Goal: Task Accomplishment & Management: Use online tool/utility

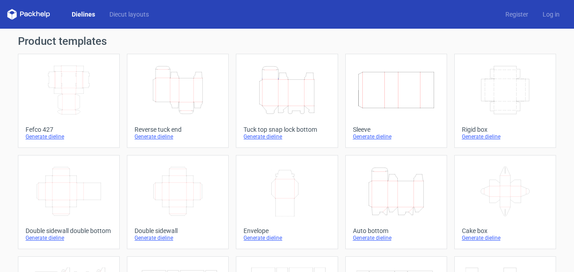
click at [283, 88] on icon "Height Depth Width" at bounding box center [286, 90] width 79 height 50
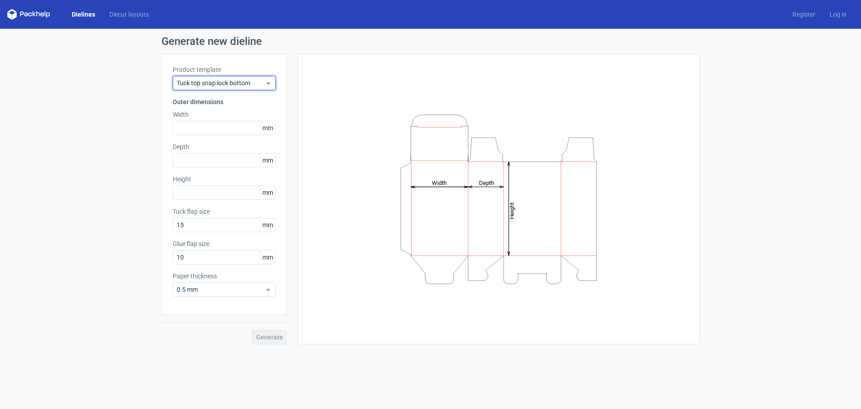
click at [196, 86] on span "Tuck top snap lock bottom" at bounding box center [221, 82] width 88 height 9
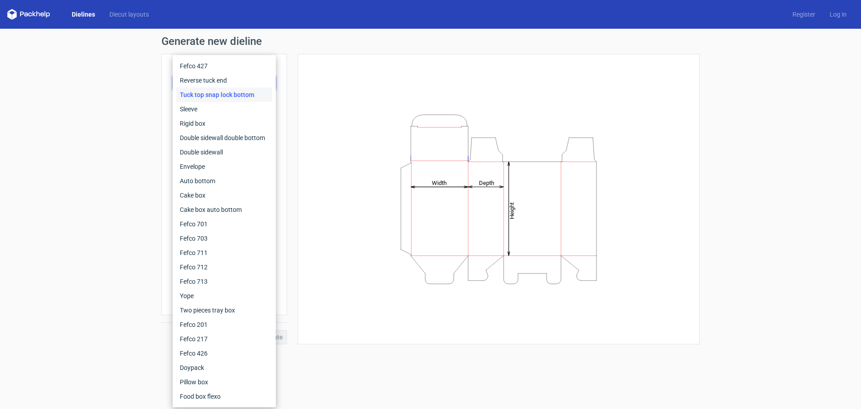
click at [127, 87] on div "Generate new dieline Product template Tuck top snap lock bottom Outer dimension…" at bounding box center [430, 190] width 861 height 322
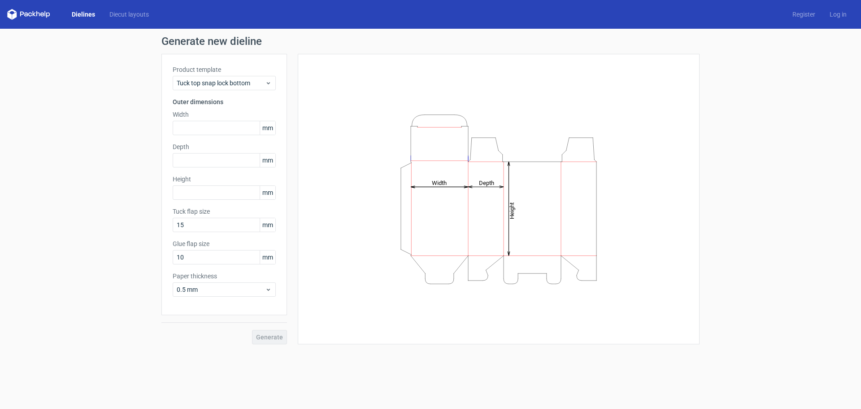
click at [186, 135] on div "Product template Tuck top snap lock bottom Outer dimensions Width mm Depth mm H…" at bounding box center [224, 184] width 126 height 261
click at [183, 127] on input "text" at bounding box center [224, 128] width 103 height 14
click at [187, 125] on input "text" at bounding box center [224, 128] width 103 height 14
type input "317"
type input "267"
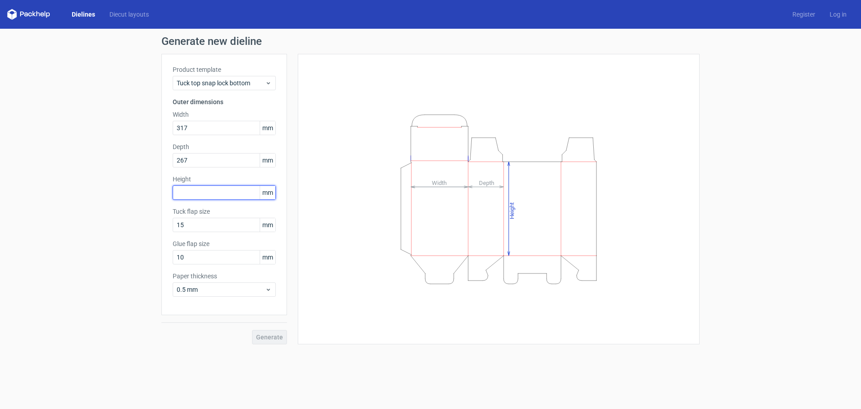
click at [179, 191] on input "text" at bounding box center [224, 192] width 103 height 14
type input "106"
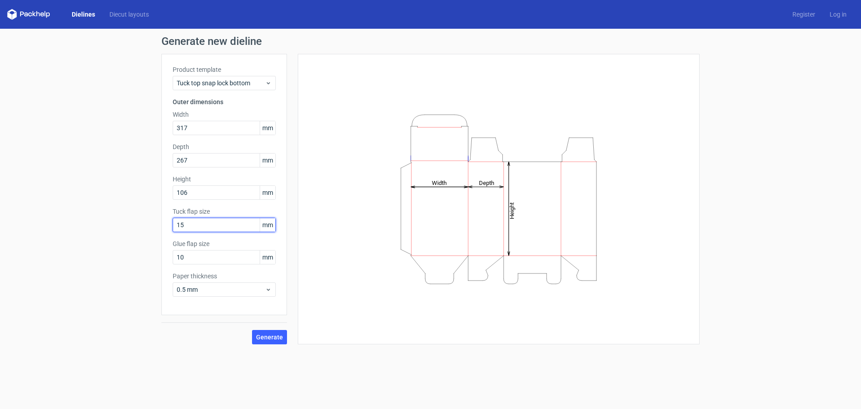
click at [207, 224] on input "15" at bounding box center [224, 225] width 103 height 14
click at [187, 257] on input "10" at bounding box center [224, 257] width 103 height 14
drag, startPoint x: 187, startPoint y: 257, endPoint x: 128, endPoint y: 245, distance: 59.9
click at [128, 245] on div "Generate new dieline Product template Tuck top snap lock bottom Outer dimension…" at bounding box center [430, 190] width 861 height 322
type input "15"
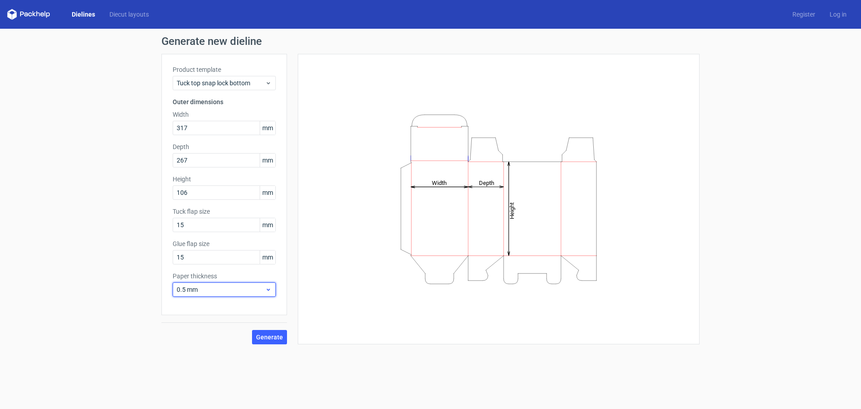
click at [198, 272] on span "0.5 mm" at bounding box center [221, 289] width 88 height 9
click at [187, 272] on div "1.5 mm" at bounding box center [224, 352] width 96 height 14
click at [267, 272] on span "Generate" at bounding box center [269, 337] width 27 height 6
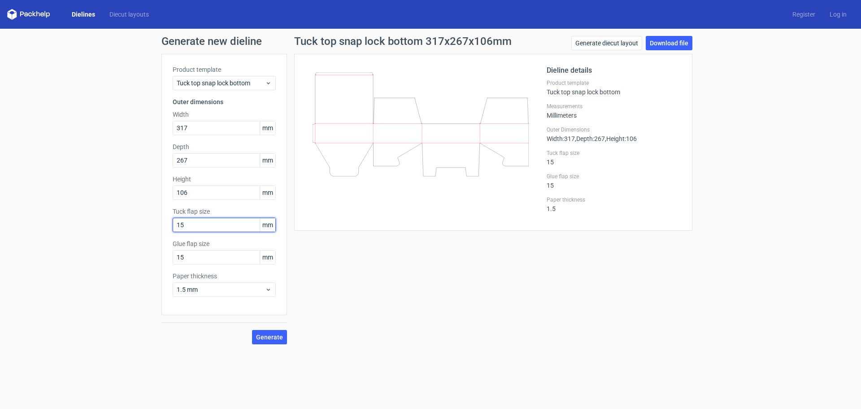
drag, startPoint x: 183, startPoint y: 225, endPoint x: 158, endPoint y: 214, distance: 27.7
click at [158, 214] on div "Generate new dieline Product template Tuck top snap lock bottom Outer dimension…" at bounding box center [430, 190] width 861 height 322
drag, startPoint x: 210, startPoint y: 188, endPoint x: 125, endPoint y: 187, distance: 84.8
click at [125, 187] on div "Generate new dieline Product template Tuck top snap lock bottom Outer dimension…" at bounding box center [430, 190] width 861 height 322
type input "196"
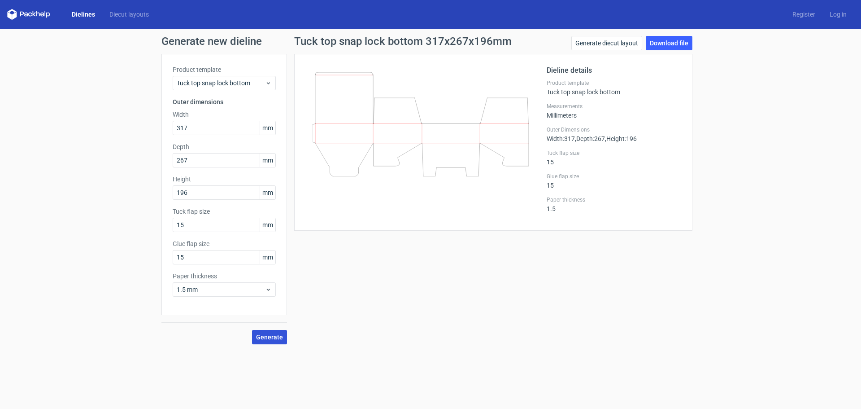
click at [267, 272] on span "Generate" at bounding box center [269, 337] width 27 height 6
drag, startPoint x: 184, startPoint y: 221, endPoint x: 155, endPoint y: 221, distance: 29.2
click at [155, 221] on div "Generate new dieline Product template Tuck top snap lock bottom Outer dimension…" at bounding box center [430, 190] width 861 height 322
type input "25"
click at [201, 252] on input "15" at bounding box center [224, 257] width 103 height 14
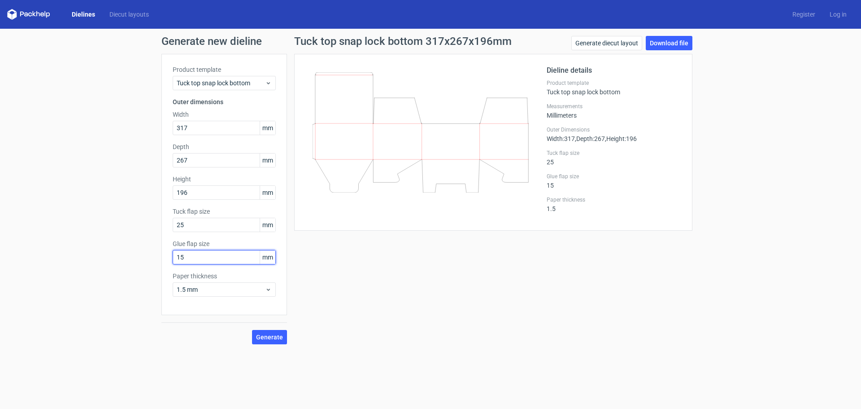
drag, startPoint x: 180, startPoint y: 254, endPoint x: 147, endPoint y: 242, distance: 35.2
click at [148, 243] on div "Generate new dieline Product template Tuck top snap lock bottom Outer dimension…" at bounding box center [430, 190] width 861 height 322
type input "25"
click at [263, 272] on span "Generate" at bounding box center [269, 337] width 27 height 6
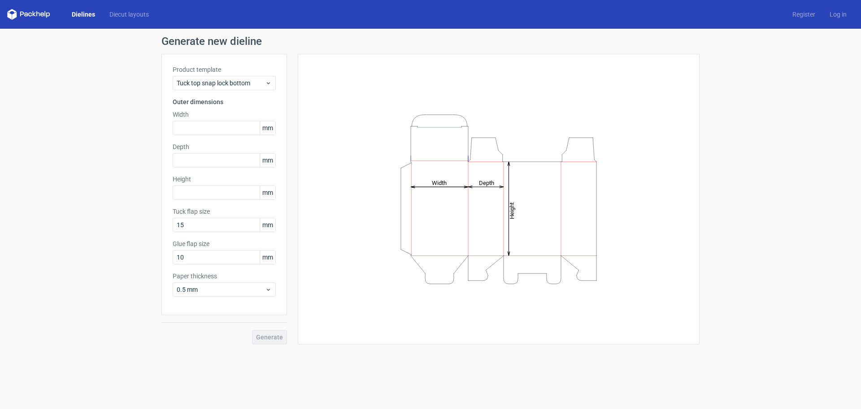
click at [87, 13] on link "Dielines" at bounding box center [84, 14] width 38 height 9
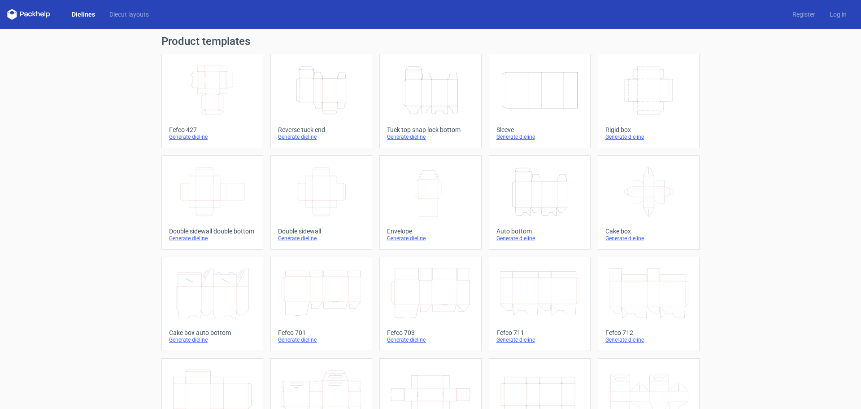
click at [209, 81] on icon "Width Depth Height" at bounding box center [212, 90] width 79 height 50
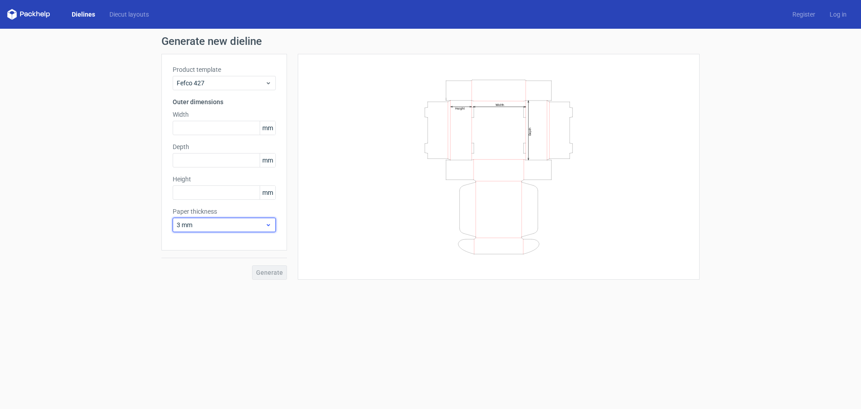
click at [189, 226] on span "3 mm" at bounding box center [221, 224] width 88 height 9
click at [193, 272] on div "1.5 mm" at bounding box center [224, 287] width 96 height 14
click at [187, 129] on input "text" at bounding box center [224, 128] width 103 height 14
type input "2"
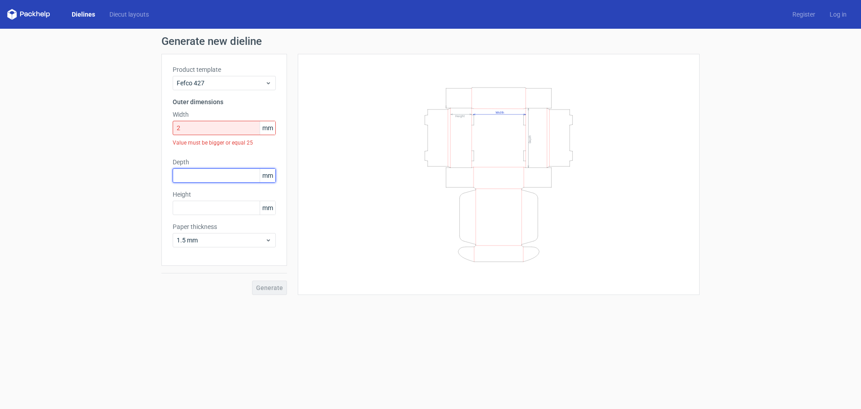
click at [187, 177] on input "text" at bounding box center [224, 175] width 103 height 14
click at [186, 176] on input "text" at bounding box center [224, 175] width 103 height 14
type input "267"
drag, startPoint x: 187, startPoint y: 127, endPoint x: 148, endPoint y: 111, distance: 42.2
click at [148, 111] on div "Generate new dieline Product template Fefco 427 Outer dimensions Width 2 mm Val…" at bounding box center [430, 165] width 861 height 273
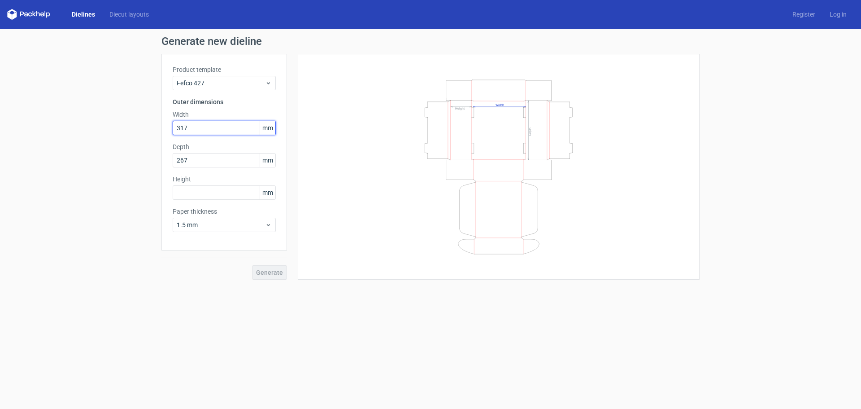
type input "317"
type input "194"
click at [278, 272] on span "Generate" at bounding box center [269, 272] width 27 height 6
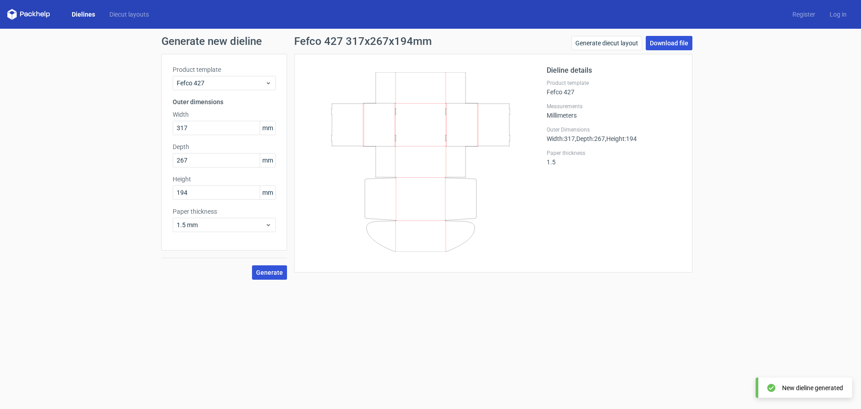
click at [574, 47] on link "Download file" at bounding box center [669, 43] width 47 height 14
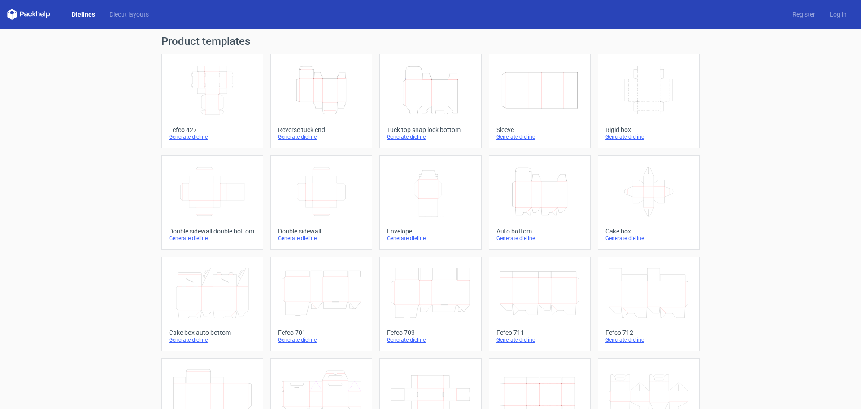
click at [413, 84] on icon "Height Depth Width" at bounding box center [430, 90] width 79 height 50
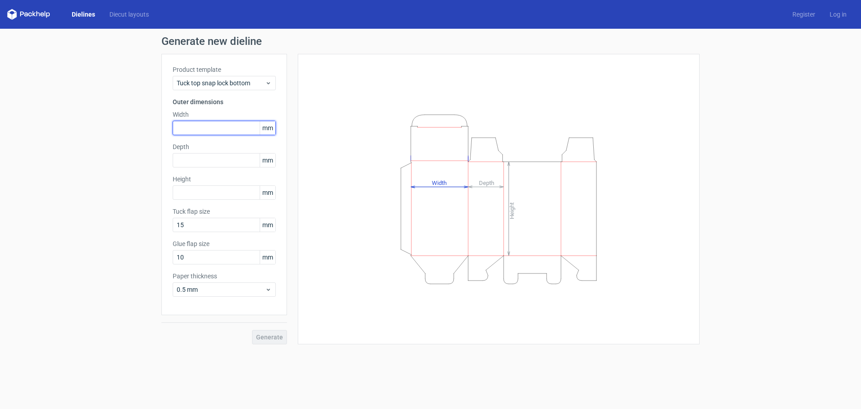
click at [187, 127] on input "text" at bounding box center [224, 128] width 103 height 14
type input "317"
type input "267"
type input "106"
drag, startPoint x: 200, startPoint y: 124, endPoint x: 128, endPoint y: 122, distance: 72.7
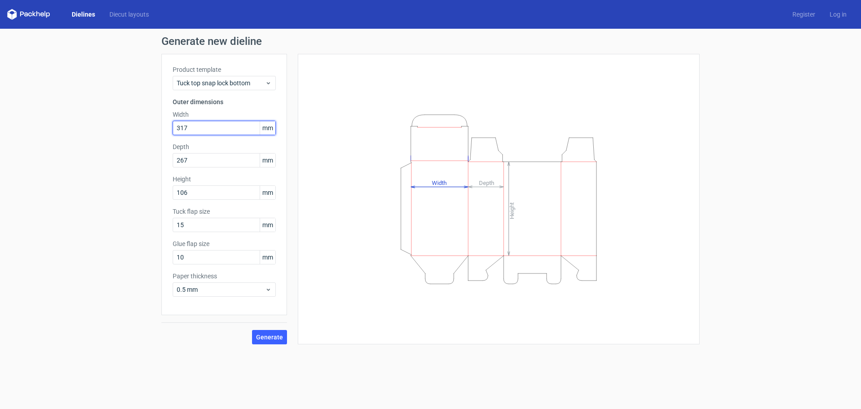
click at [128, 122] on div "Generate new dieline Product template Tuck top snap lock bottom Outer dimension…" at bounding box center [430, 190] width 861 height 322
type input "2"
type input "305"
type input "255"
type input "102"
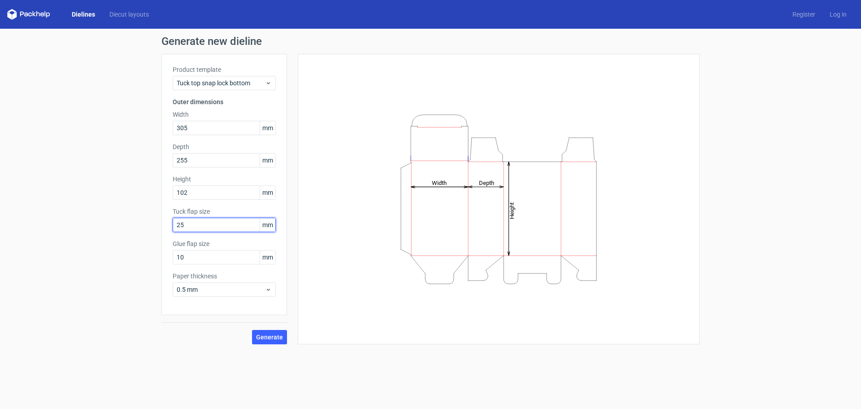
type input "25"
click at [186, 272] on span "0.5 mm" at bounding box center [221, 289] width 88 height 9
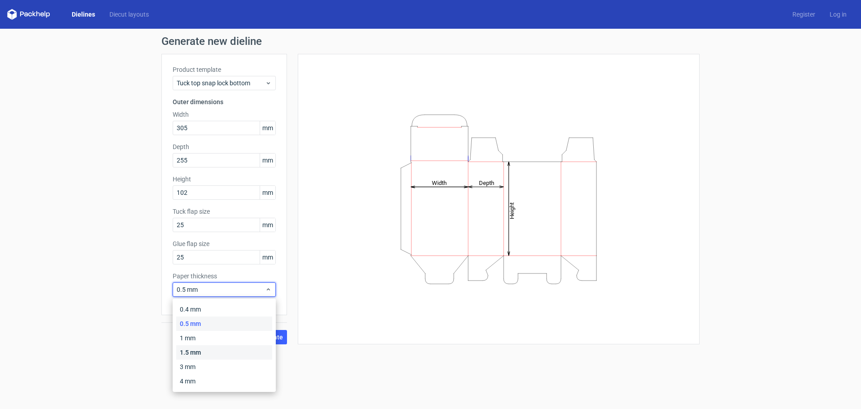
click at [192, 272] on div "1.5 mm" at bounding box center [224, 352] width 96 height 14
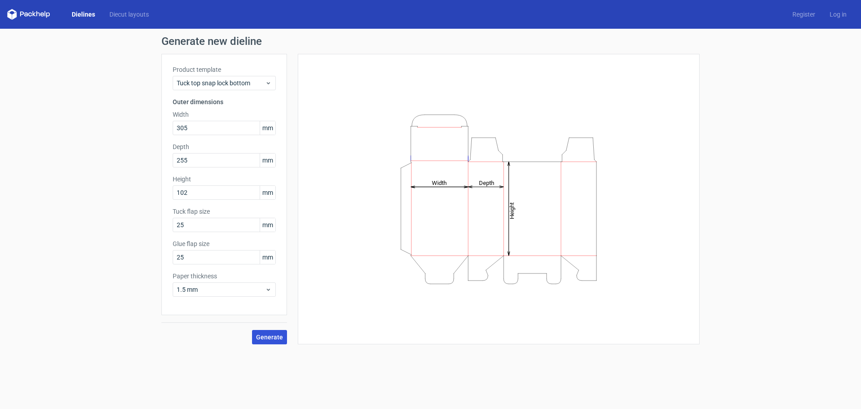
click at [268, 272] on span "Generate" at bounding box center [269, 337] width 27 height 6
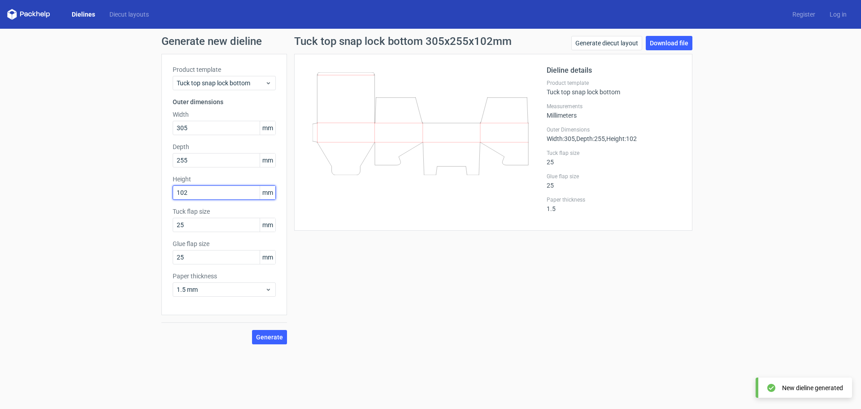
drag, startPoint x: 160, startPoint y: 187, endPoint x: 128, endPoint y: 180, distance: 32.9
click at [128, 180] on div "Generate new dieline Product template Tuck top snap lock bottom Outer dimension…" at bounding box center [430, 190] width 861 height 322
type input "190"
click at [270, 272] on span "Generate" at bounding box center [269, 337] width 27 height 6
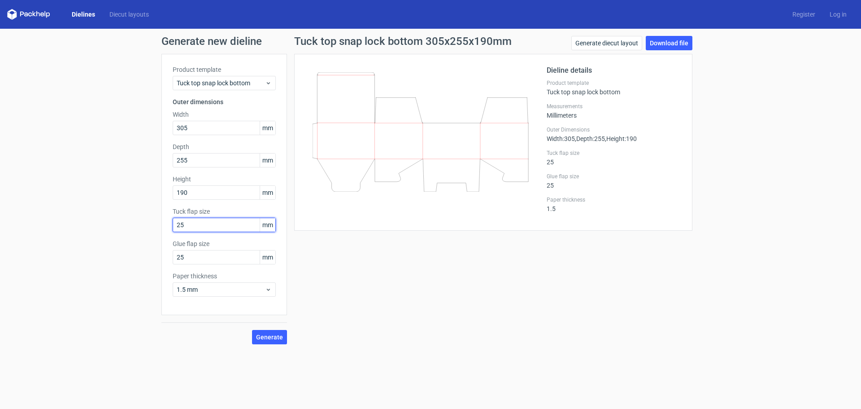
drag, startPoint x: 189, startPoint y: 226, endPoint x: 135, endPoint y: 205, distance: 57.5
click at [135, 205] on div "Generate new dieline Product template Tuck top snap lock bottom Outer dimension…" at bounding box center [430, 190] width 861 height 322
click at [267, 272] on span "Generate" at bounding box center [269, 337] width 27 height 6
click at [574, 41] on link "Download file" at bounding box center [669, 43] width 47 height 14
click at [74, 14] on link "Dielines" at bounding box center [84, 14] width 38 height 9
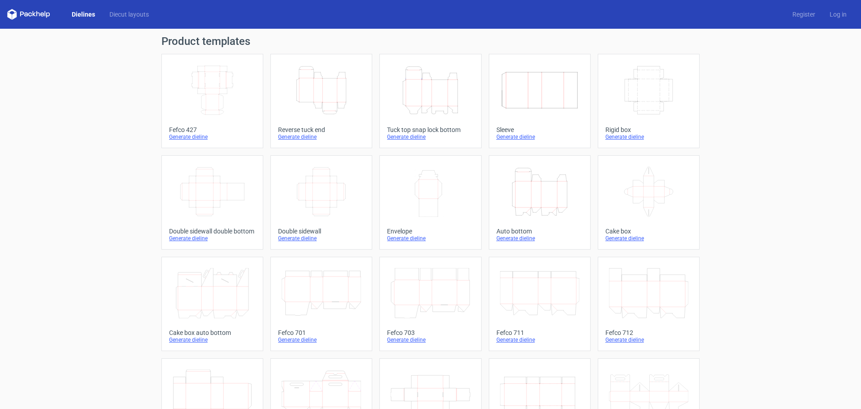
click at [574, 200] on div "Product templates Width Depth Height Fefco 427 Generate dieline Height Depth Wi…" at bounding box center [430, 295] width 861 height 532
click at [574, 203] on div "Product templates Width Depth Height Fefco 427 Generate dieline Height Depth Wi…" at bounding box center [430, 295] width 861 height 532
click at [574, 190] on div "Product templates Width Depth Height Fefco 427 Generate dieline Height Depth Wi…" at bounding box center [430, 295] width 861 height 532
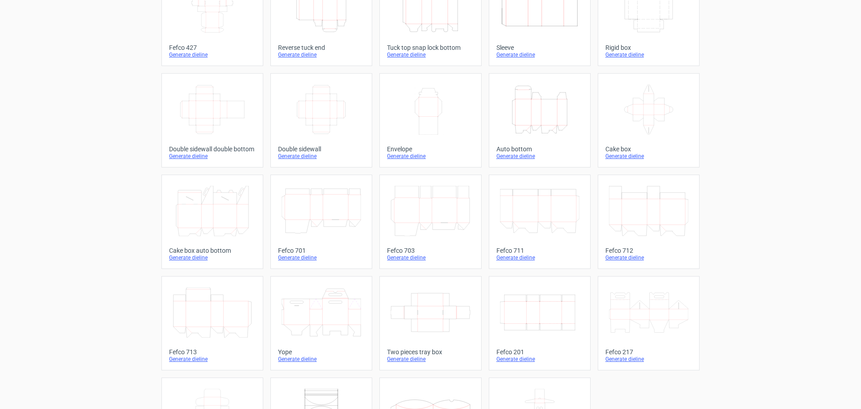
scroll to position [152, 0]
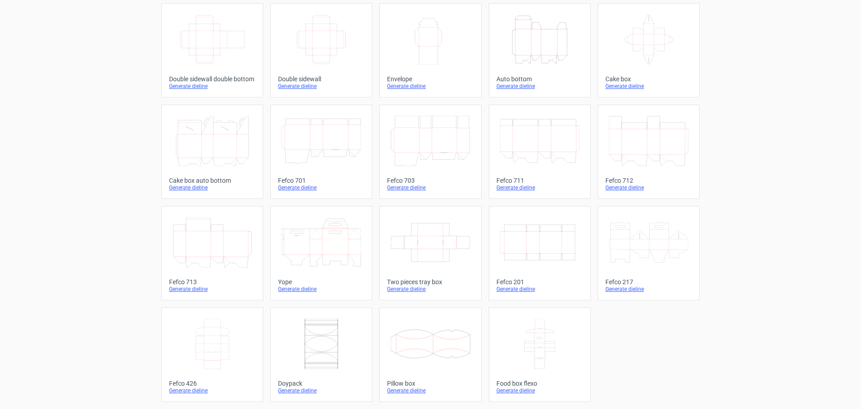
click at [574, 115] on div "Product templates Width Depth Height Fefco 427 Generate dieline Height Depth Wi…" at bounding box center [430, 143] width 861 height 532
click at [574, 58] on div "Product templates Width Depth Height Fefco 427 Generate dieline Height Depth Wi…" at bounding box center [430, 143] width 861 height 532
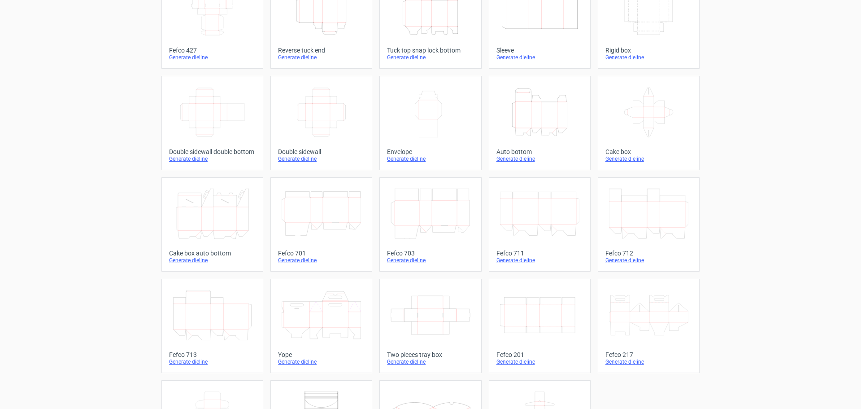
scroll to position [0, 0]
